Goal: Task Accomplishment & Management: Complete application form

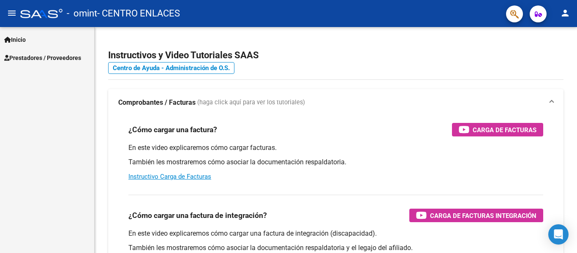
click at [29, 61] on span "Prestadores / Proveedores" at bounding box center [42, 57] width 77 height 9
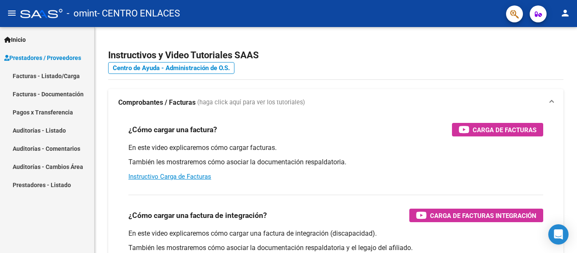
click at [44, 74] on link "Facturas - Listado/Carga" at bounding box center [47, 76] width 94 height 18
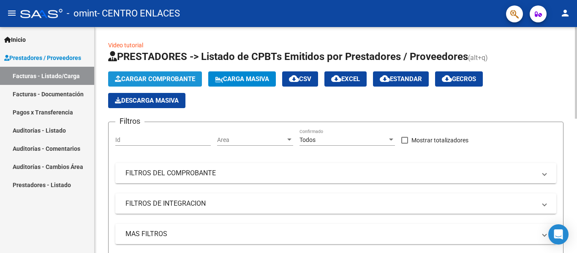
click at [184, 80] on span "Cargar Comprobante" at bounding box center [155, 79] width 80 height 8
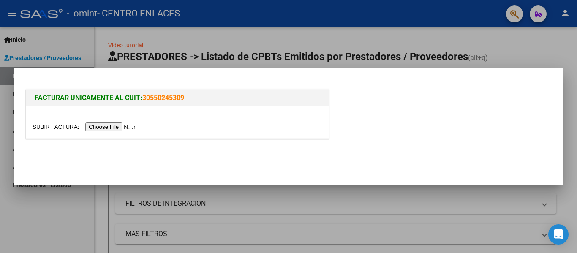
click at [107, 130] on input "file" at bounding box center [86, 127] width 107 height 9
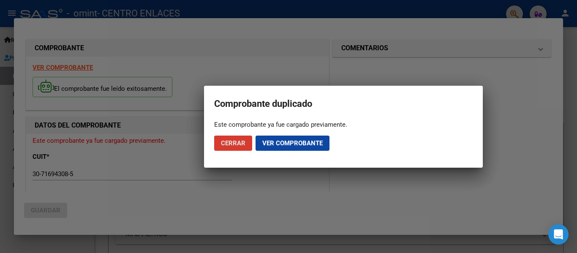
click at [241, 147] on span "Cerrar" at bounding box center [233, 143] width 25 height 8
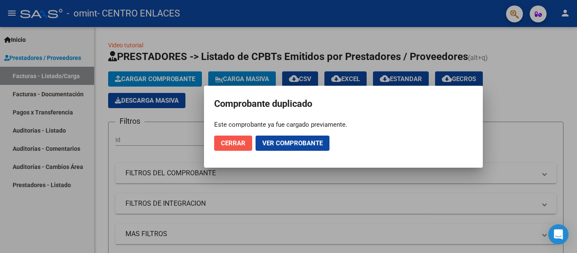
drag, startPoint x: 241, startPoint y: 145, endPoint x: 236, endPoint y: 146, distance: 5.6
click at [241, 145] on span "Cerrar" at bounding box center [233, 143] width 25 height 8
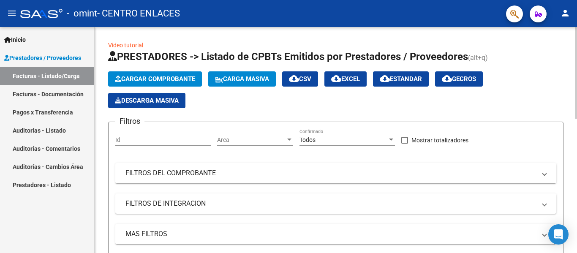
click at [152, 79] on span "Cargar Comprobante" at bounding box center [155, 79] width 80 height 8
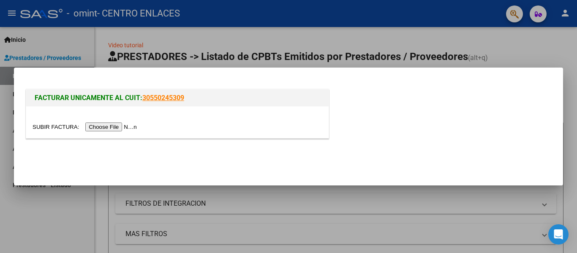
click at [128, 128] on input "file" at bounding box center [86, 127] width 107 height 9
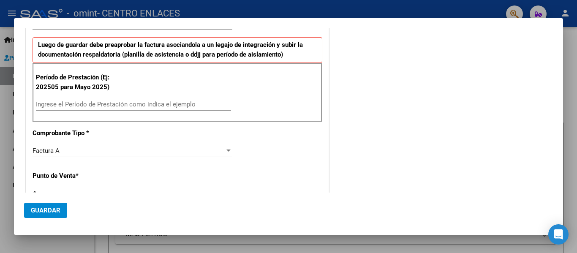
scroll to position [211, 0]
click at [112, 104] on input "Ingrese el Período de Prestación como indica el ejemplo" at bounding box center [133, 104] width 195 height 8
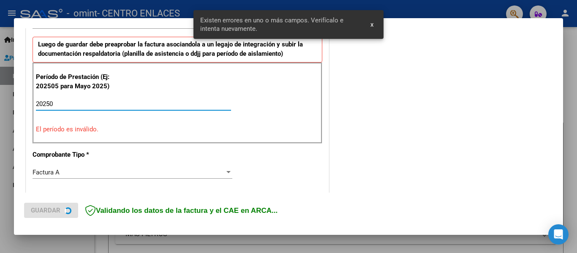
scroll to position [212, 0]
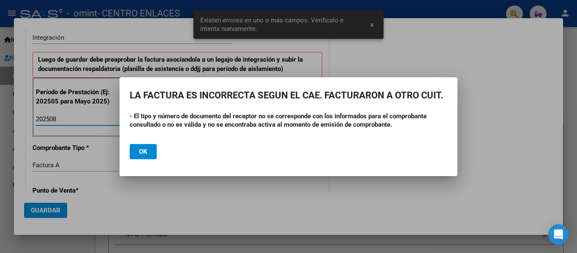
type input "202508"
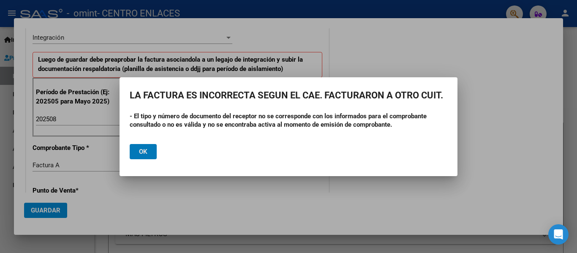
click at [148, 151] on button "Ok" at bounding box center [143, 151] width 27 height 15
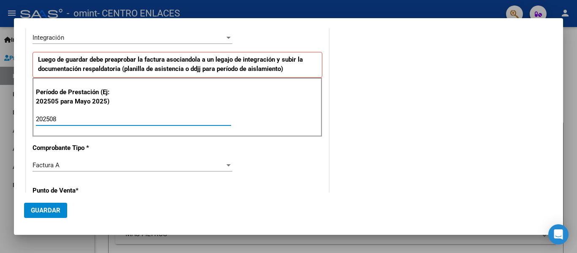
click at [575, 41] on div at bounding box center [288, 126] width 577 height 253
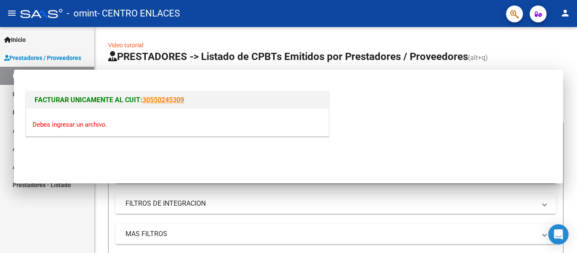
scroll to position [0, 0]
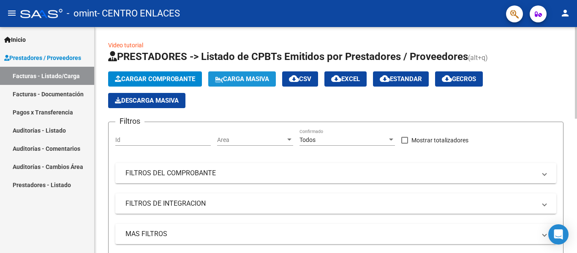
click at [246, 82] on span "Carga Masiva" at bounding box center [242, 79] width 54 height 8
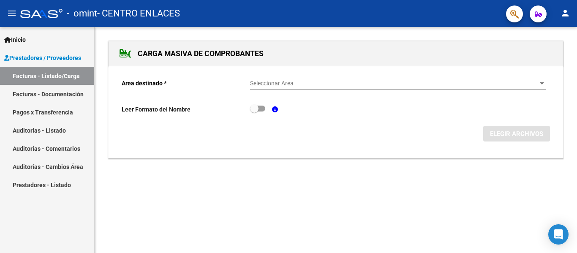
click at [281, 82] on span "Seleccionar Area" at bounding box center [394, 83] width 288 height 7
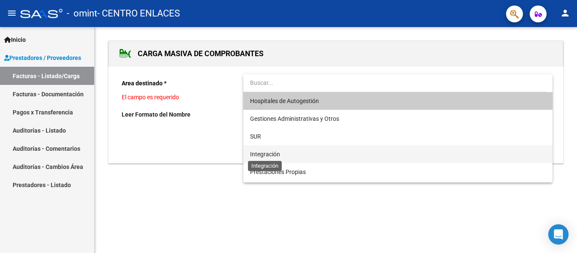
click at [273, 157] on span "Integración" at bounding box center [265, 154] width 30 height 7
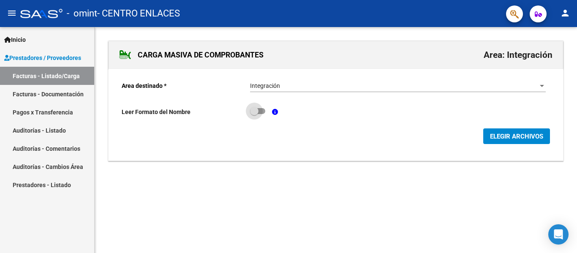
click at [263, 111] on span at bounding box center [257, 111] width 15 height 6
click at [254, 114] on input "checkbox" at bounding box center [254, 114] width 0 height 0
checkbox input "true"
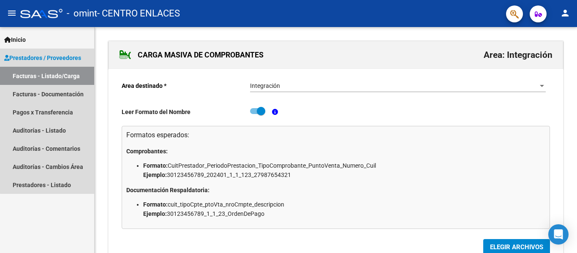
click at [49, 76] on link "Facturas - Listado/Carga" at bounding box center [47, 76] width 94 height 18
